Goal: Navigation & Orientation: Go to known website

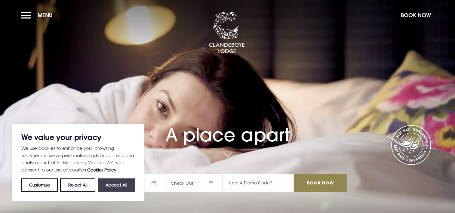
click at [117, 183] on button "Accept All" at bounding box center [116, 184] width 37 height 13
checkbox input "true"
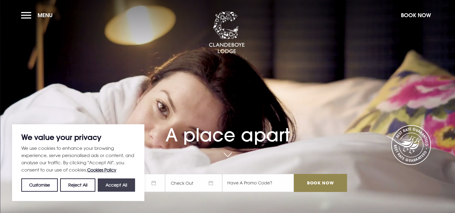
checkbox input "true"
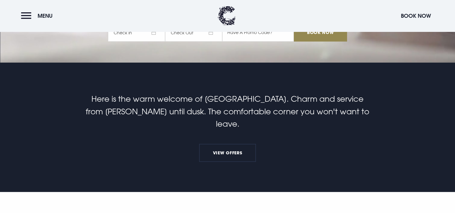
scroll to position [192, 0]
